Goal: Task Accomplishment & Management: Complete application form

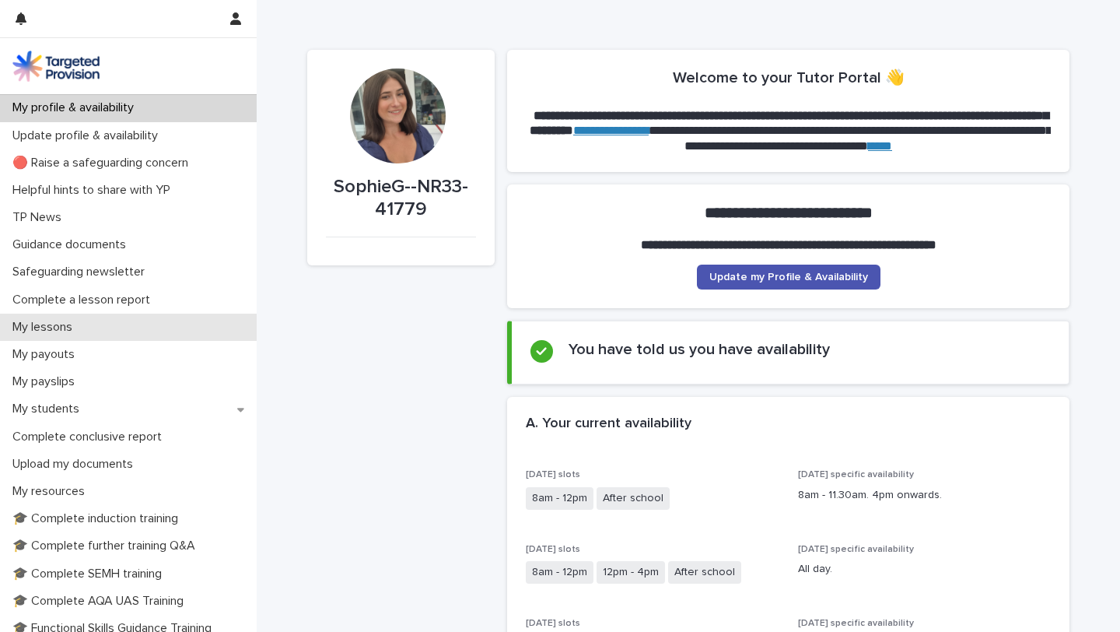
click at [177, 314] on div "My lessons" at bounding box center [128, 327] width 257 height 27
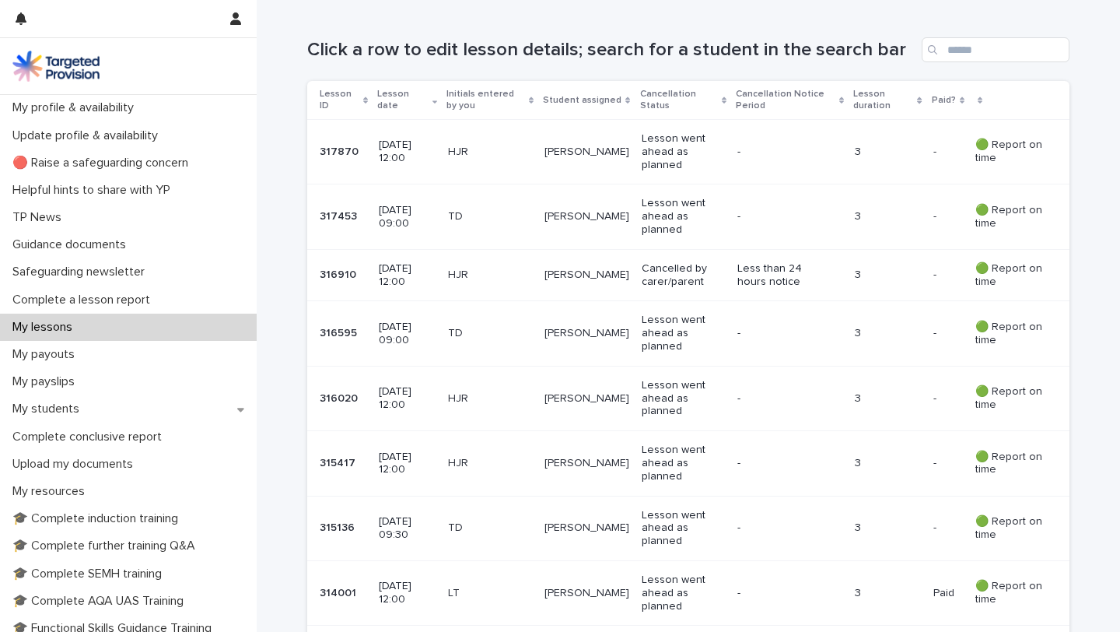
scroll to position [263, 0]
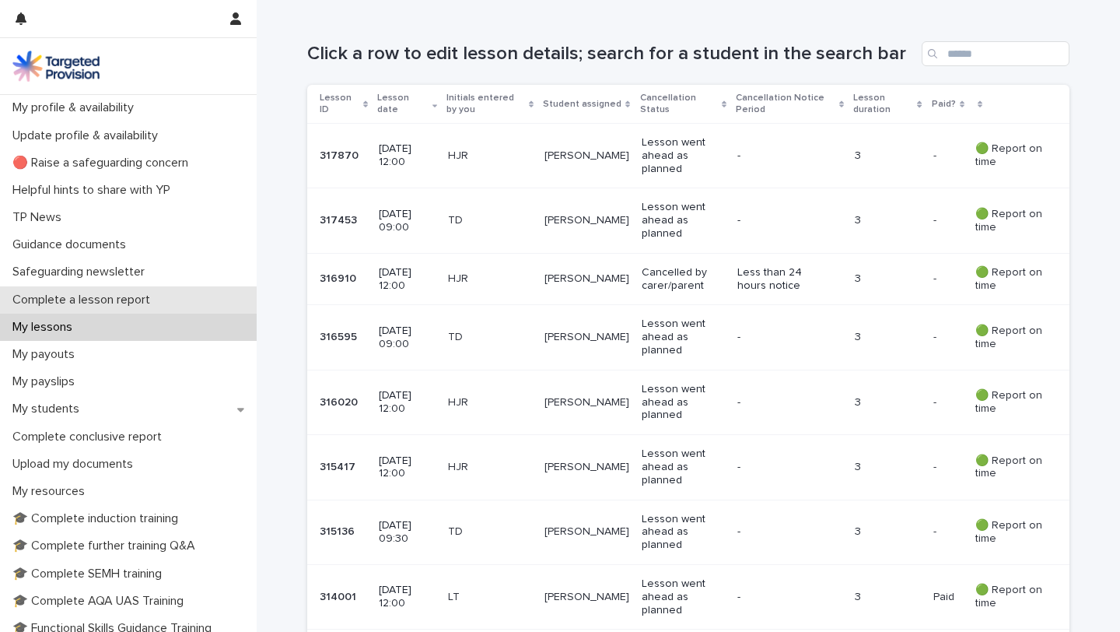
click at [209, 300] on div "Complete a lesson report" at bounding box center [128, 299] width 257 height 27
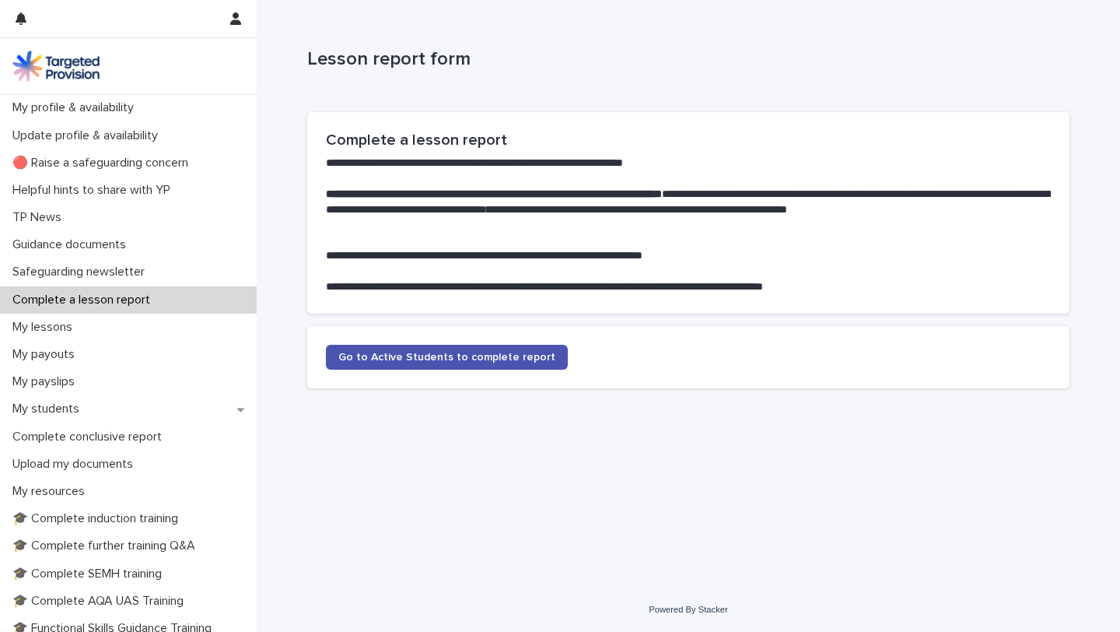
click at [480, 343] on section "Go to Active Students to complete report" at bounding box center [688, 357] width 763 height 62
click at [500, 366] on link "Go to Active Students to complete report" at bounding box center [447, 357] width 242 height 25
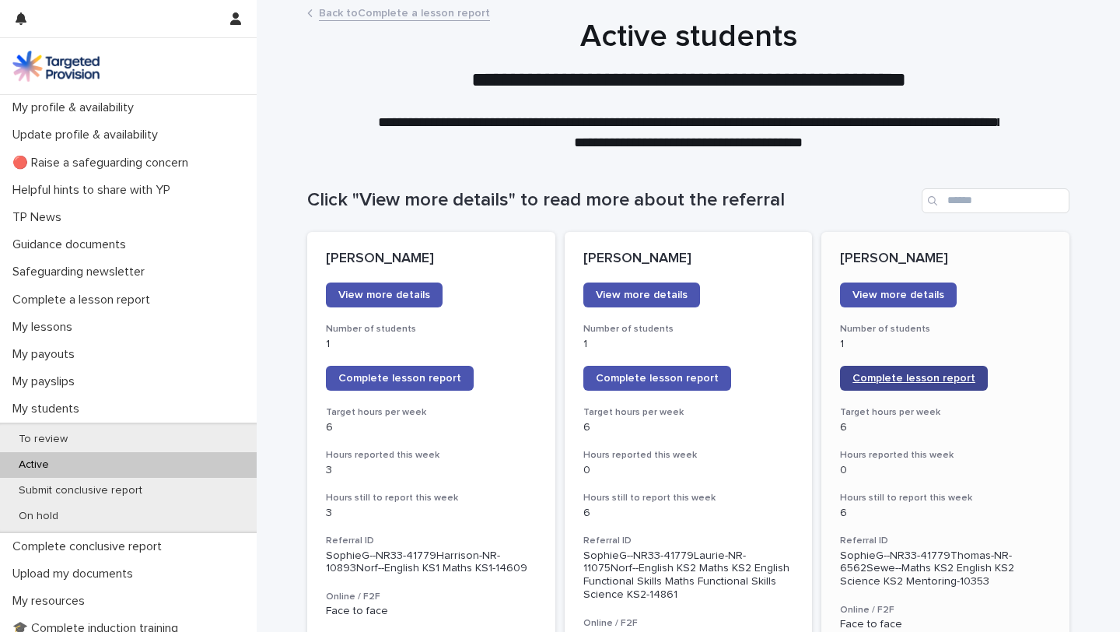
click at [945, 370] on link "Complete lesson report" at bounding box center [914, 378] width 148 height 25
